Goal: Check status: Check status

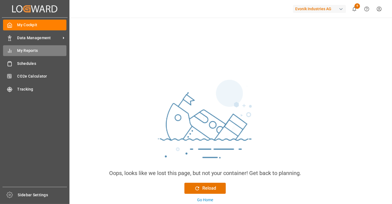
click at [42, 50] on span "My Reports" at bounding box center [41, 51] width 49 height 6
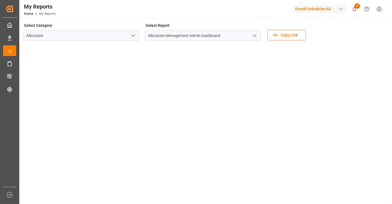
click at [252, 36] on icon "open menu" at bounding box center [254, 35] width 7 height 7
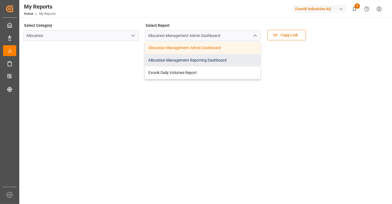
click at [214, 62] on div "Allocation Management Reporting Dashboard" at bounding box center [202, 60] width 115 height 12
